Goal: Transaction & Acquisition: Download file/media

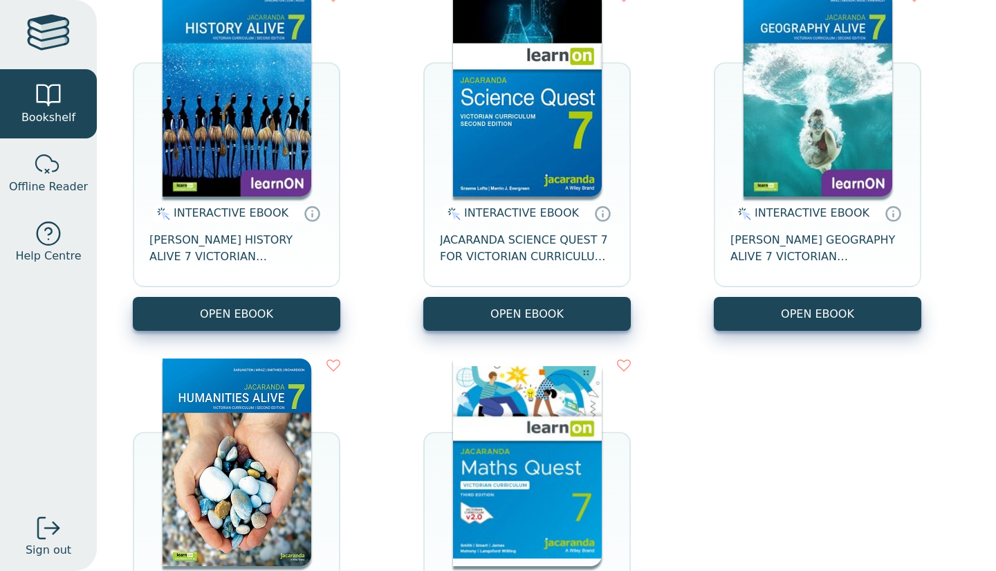
scroll to position [201, 0]
click at [488, 497] on img at bounding box center [527, 462] width 149 height 208
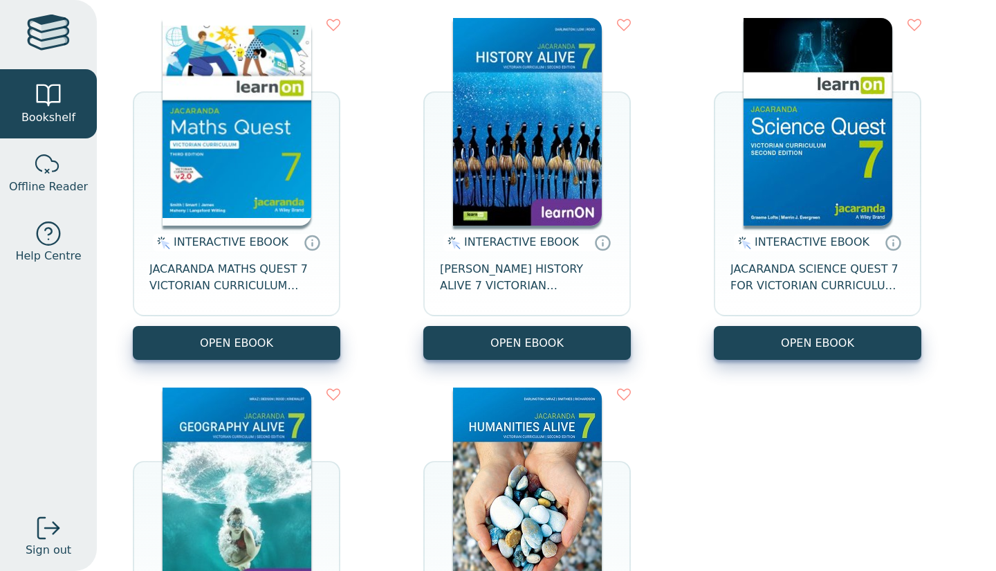
scroll to position [173, 0]
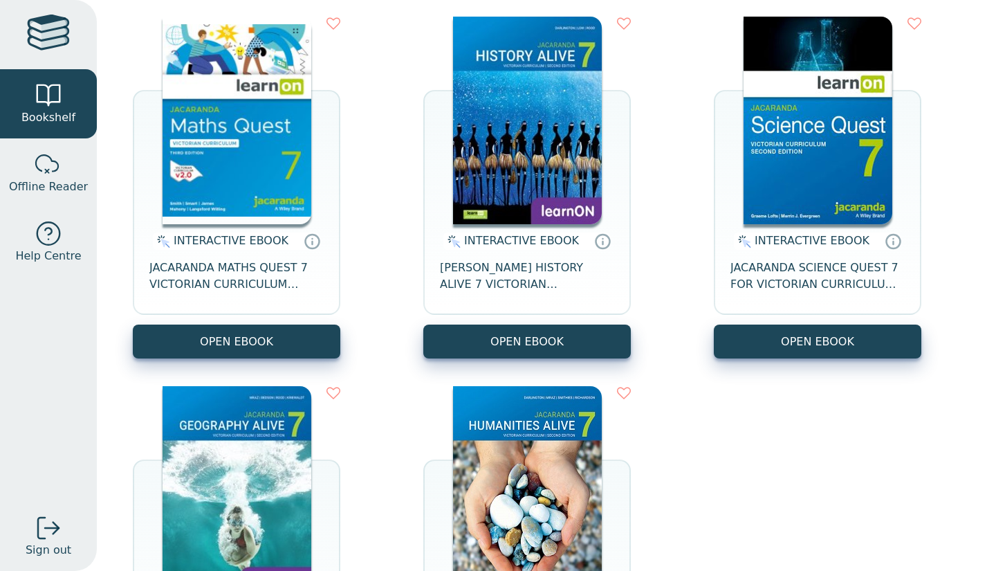
click at [264, 165] on img at bounding box center [237, 121] width 149 height 208
